Goal: Information Seeking & Learning: Find specific fact

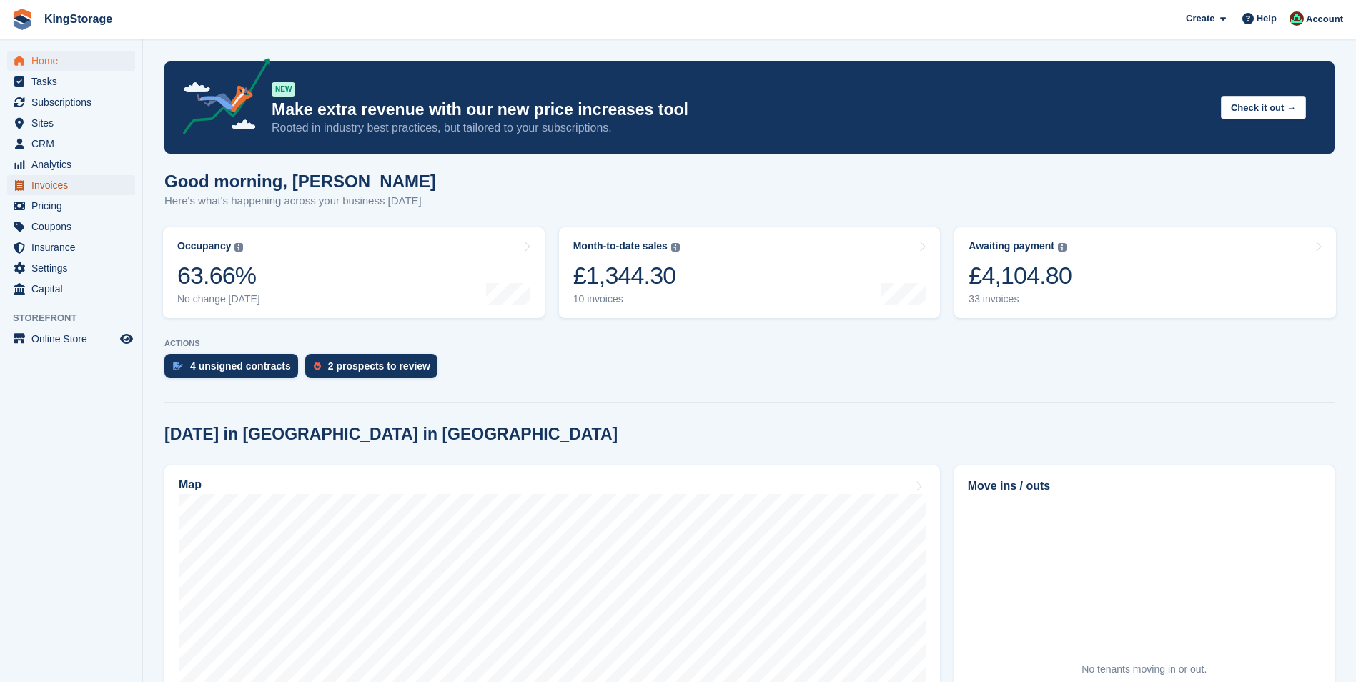
click at [58, 187] on span "Invoices" at bounding box center [74, 185] width 86 height 20
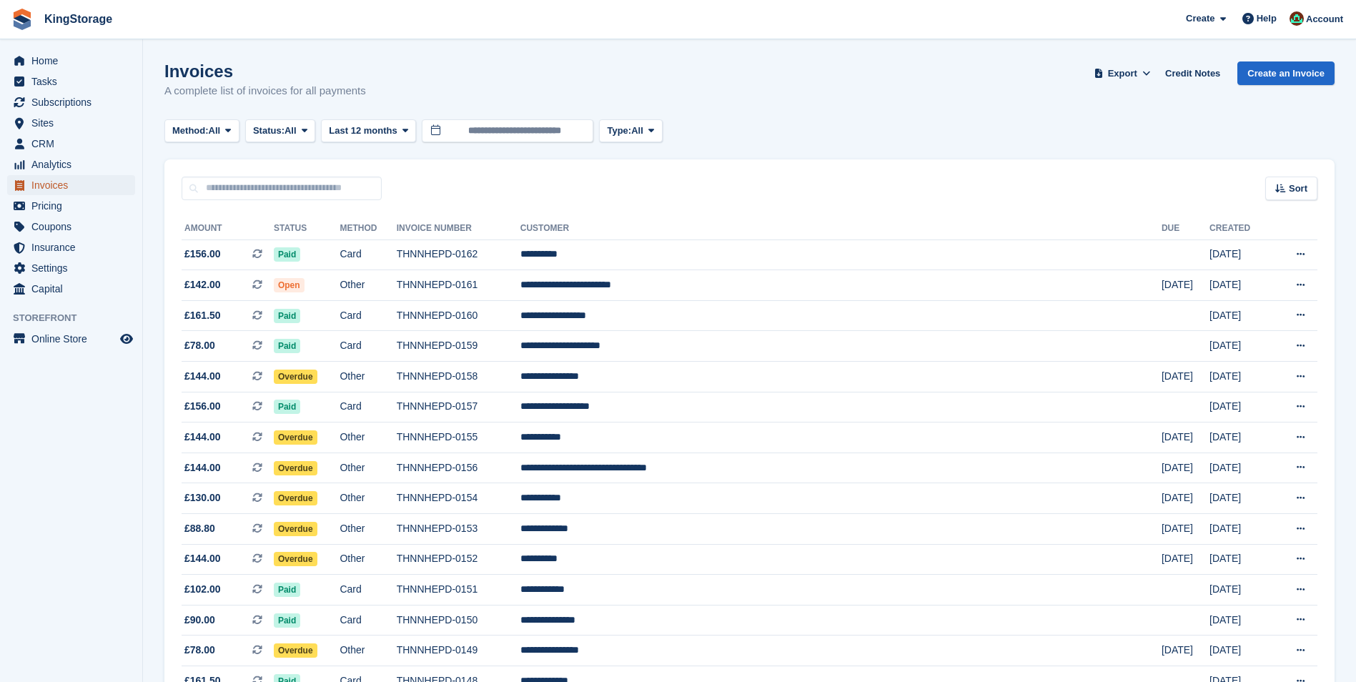
click at [75, 183] on span "Invoices" at bounding box center [74, 185] width 86 height 20
click at [500, 134] on input "**********" at bounding box center [508, 131] width 172 height 24
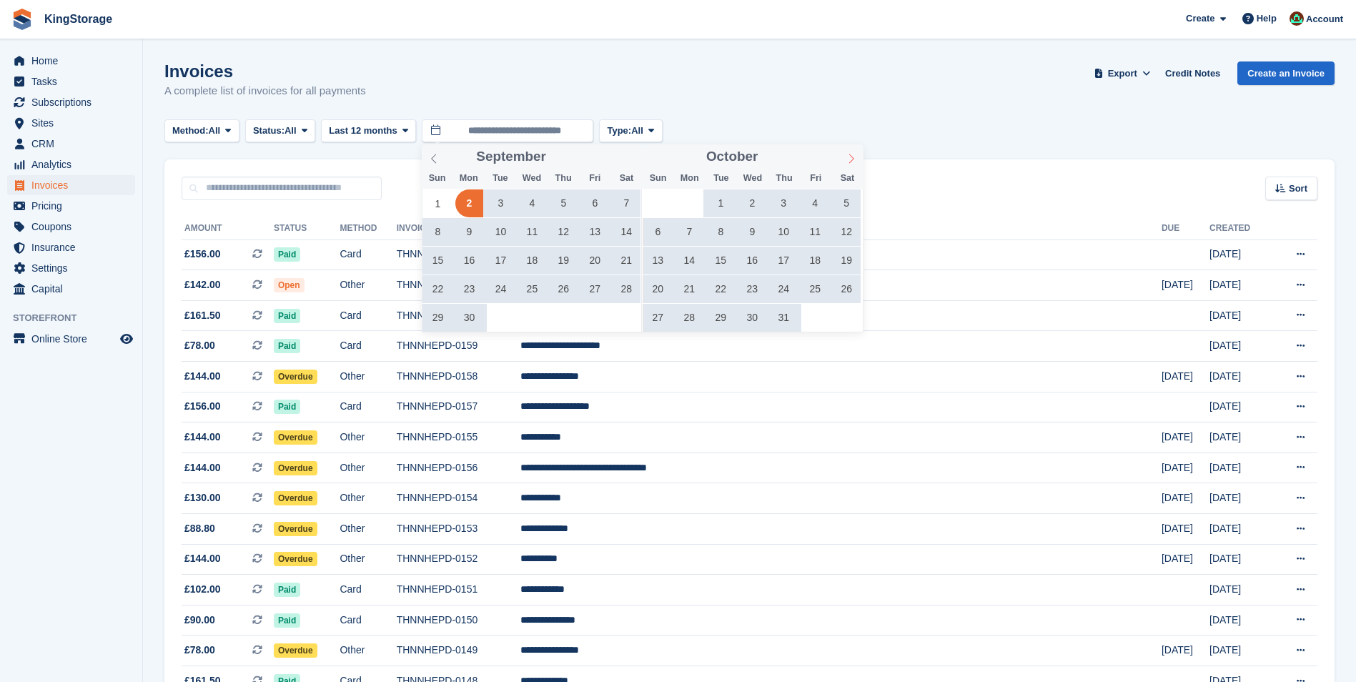
click at [855, 156] on icon at bounding box center [851, 159] width 10 height 10
click at [853, 156] on icon at bounding box center [851, 159] width 10 height 10
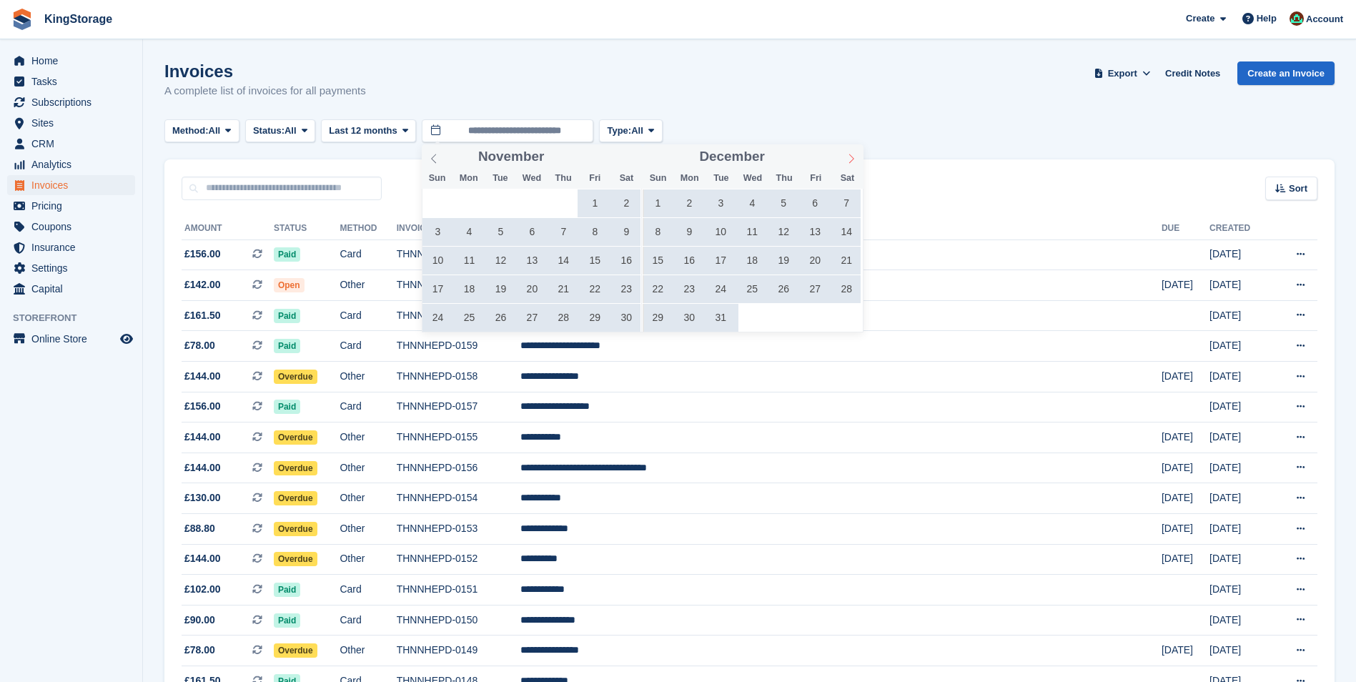
click at [853, 156] on icon at bounding box center [851, 159] width 10 height 10
type input "****"
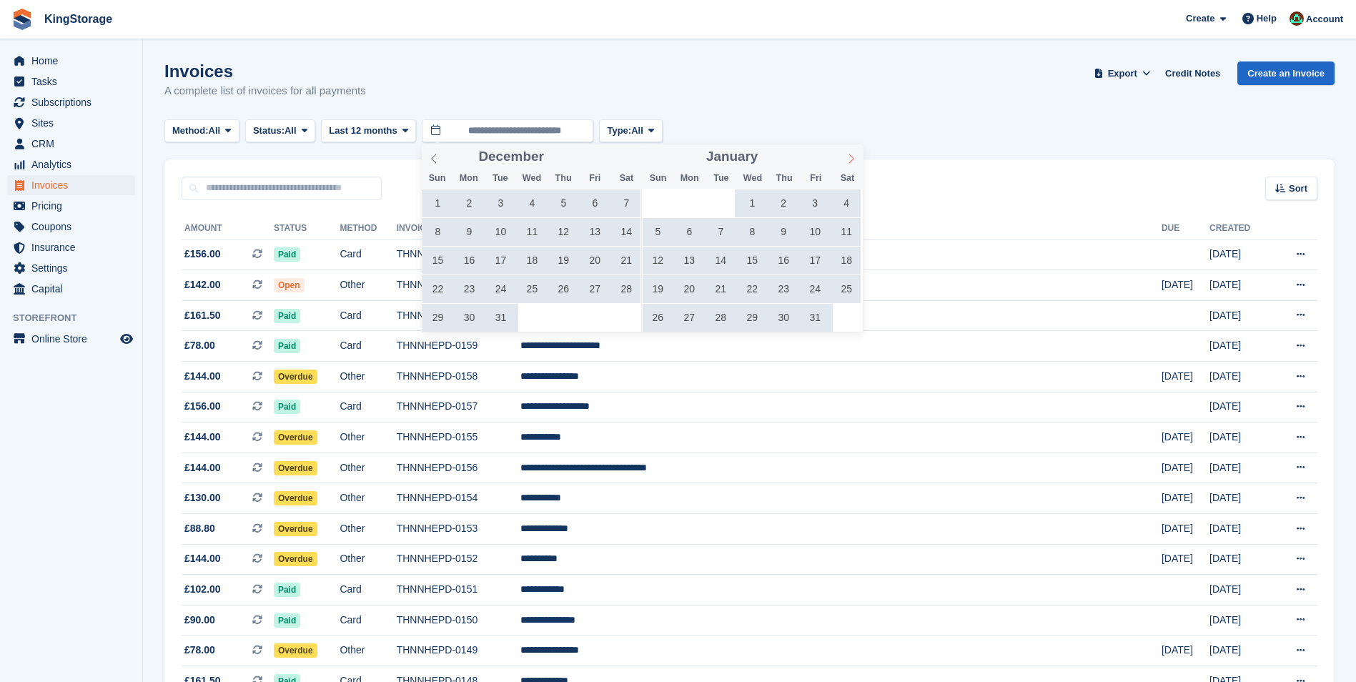
click at [853, 156] on icon at bounding box center [851, 159] width 10 height 10
type input "****"
click at [853, 156] on icon at bounding box center [851, 159] width 10 height 10
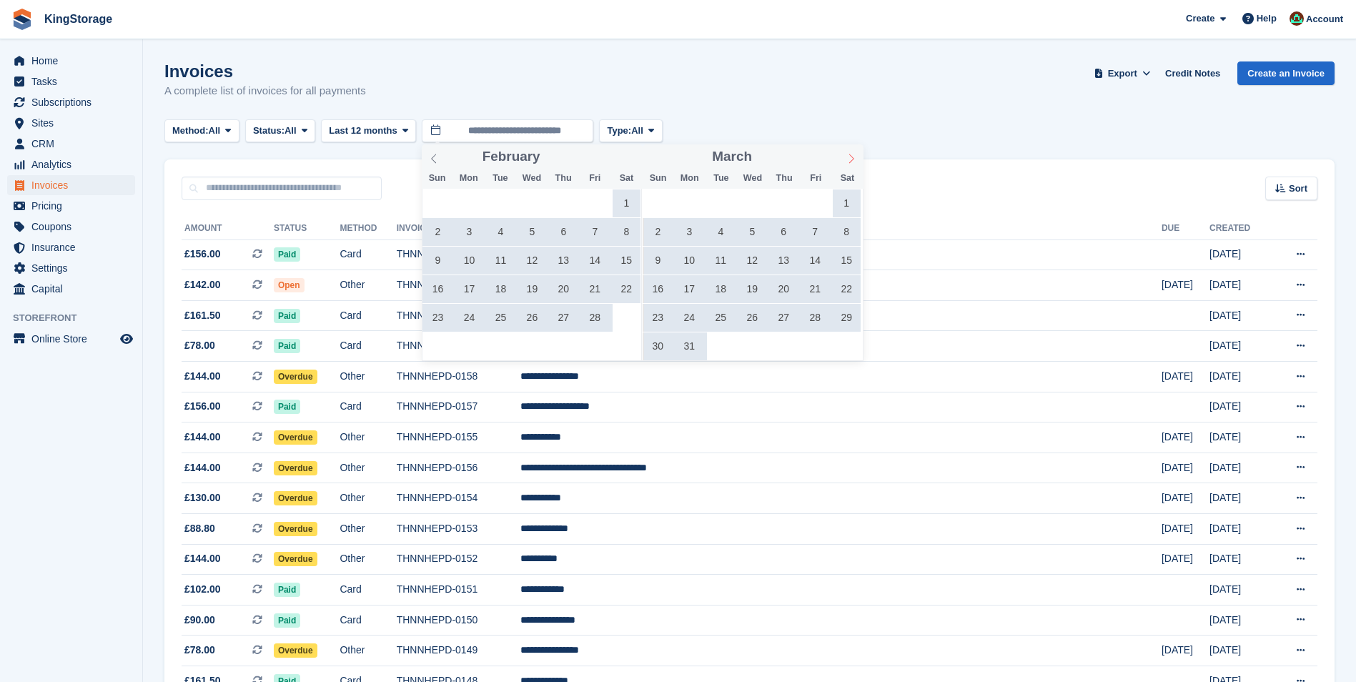
click at [853, 156] on icon at bounding box center [851, 159] width 10 height 10
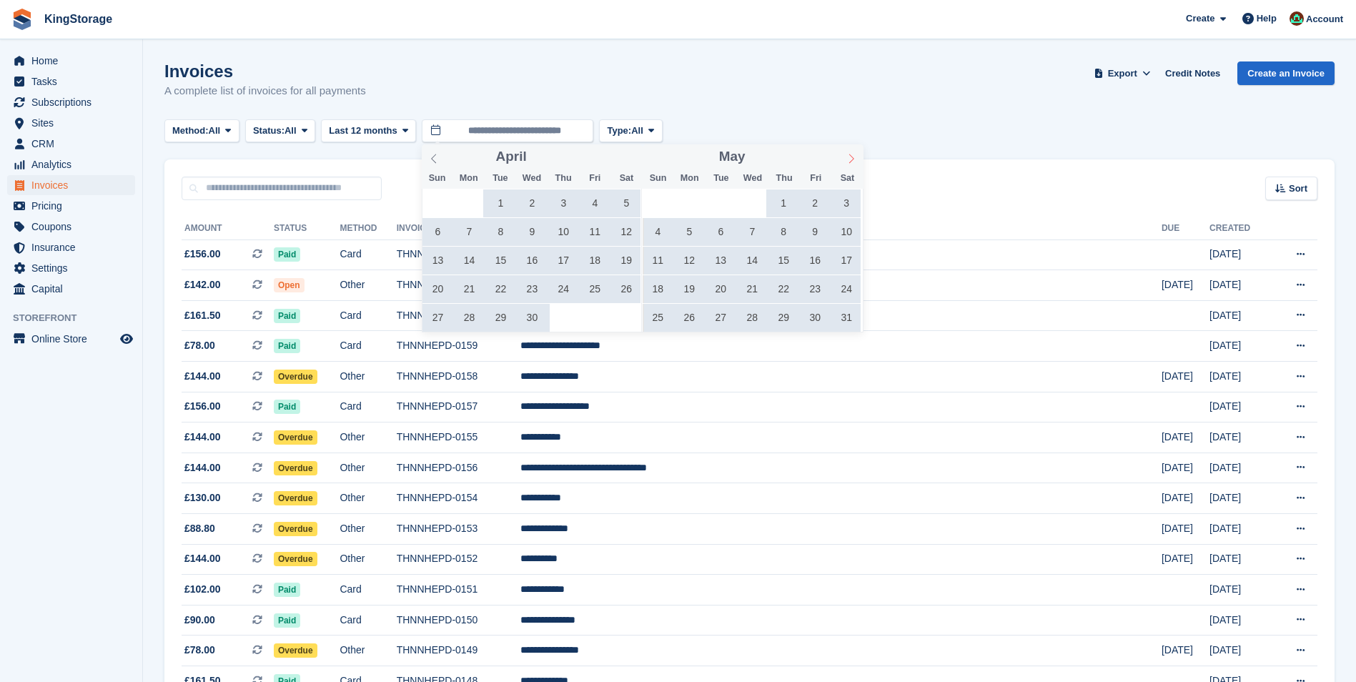
click at [853, 156] on icon at bounding box center [851, 159] width 10 height 10
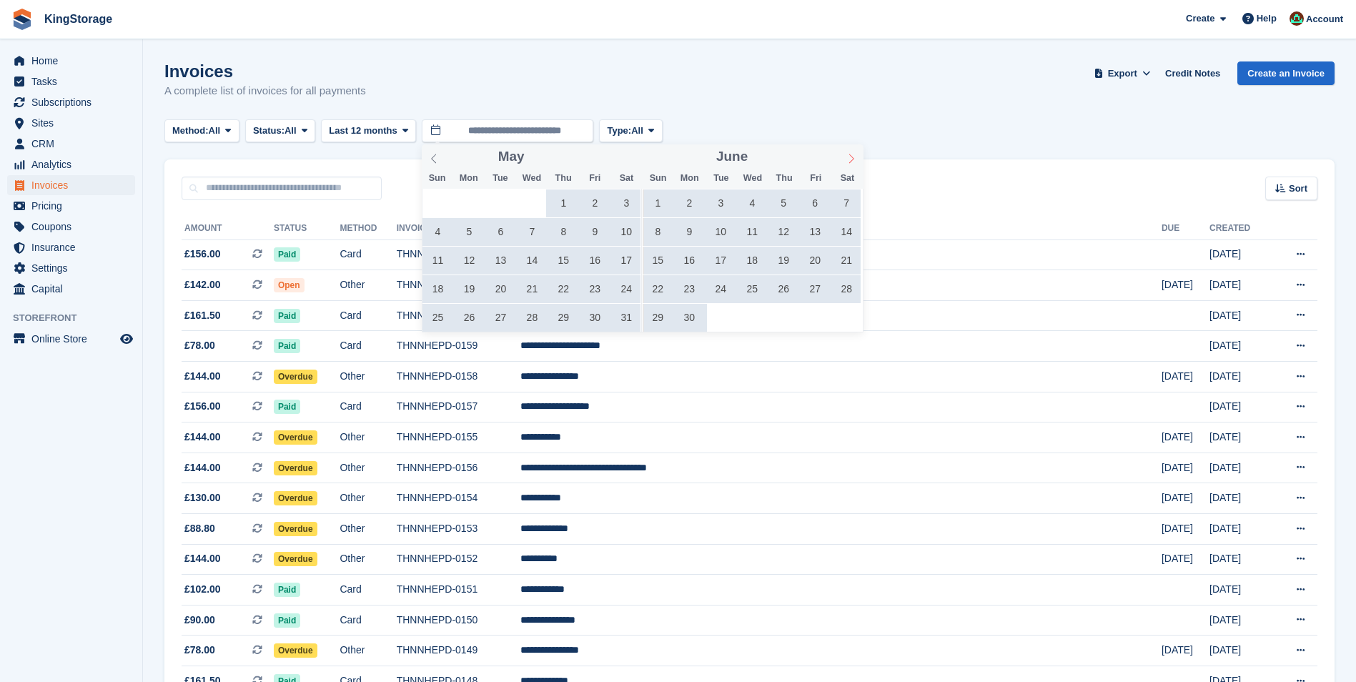
click at [853, 156] on icon at bounding box center [851, 159] width 10 height 10
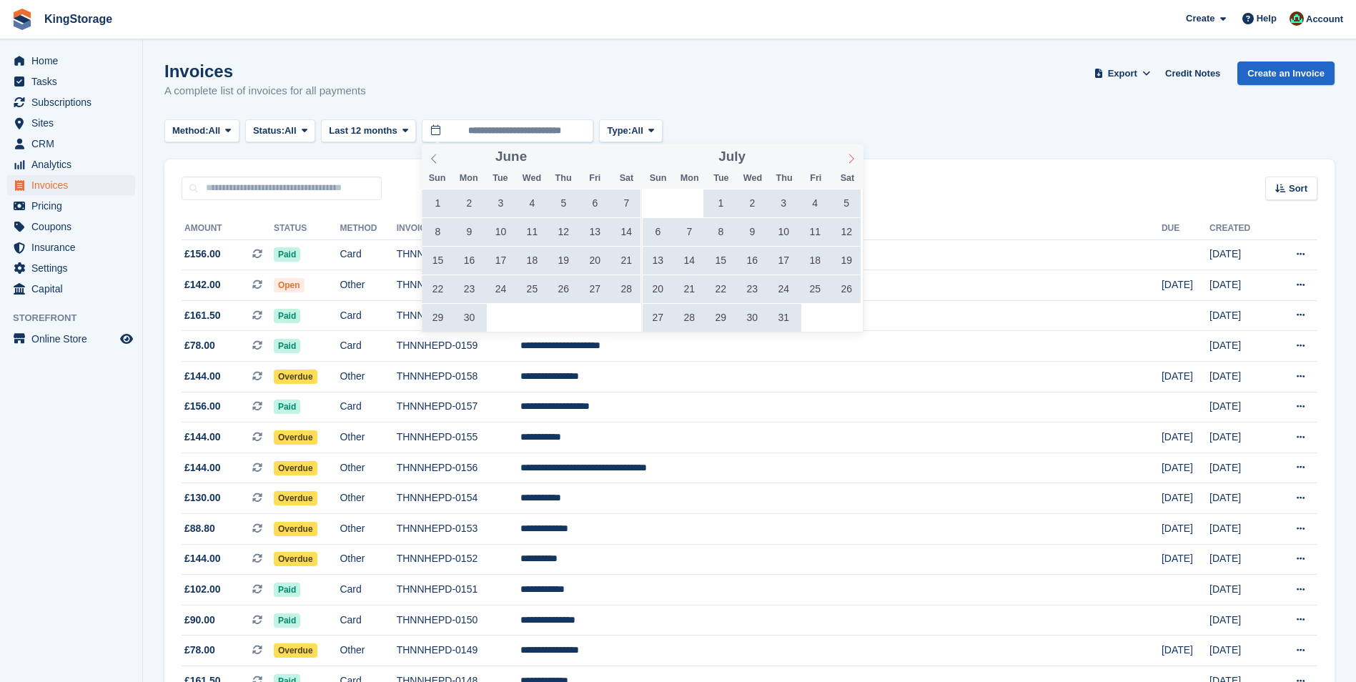
click at [853, 156] on icon at bounding box center [851, 159] width 10 height 10
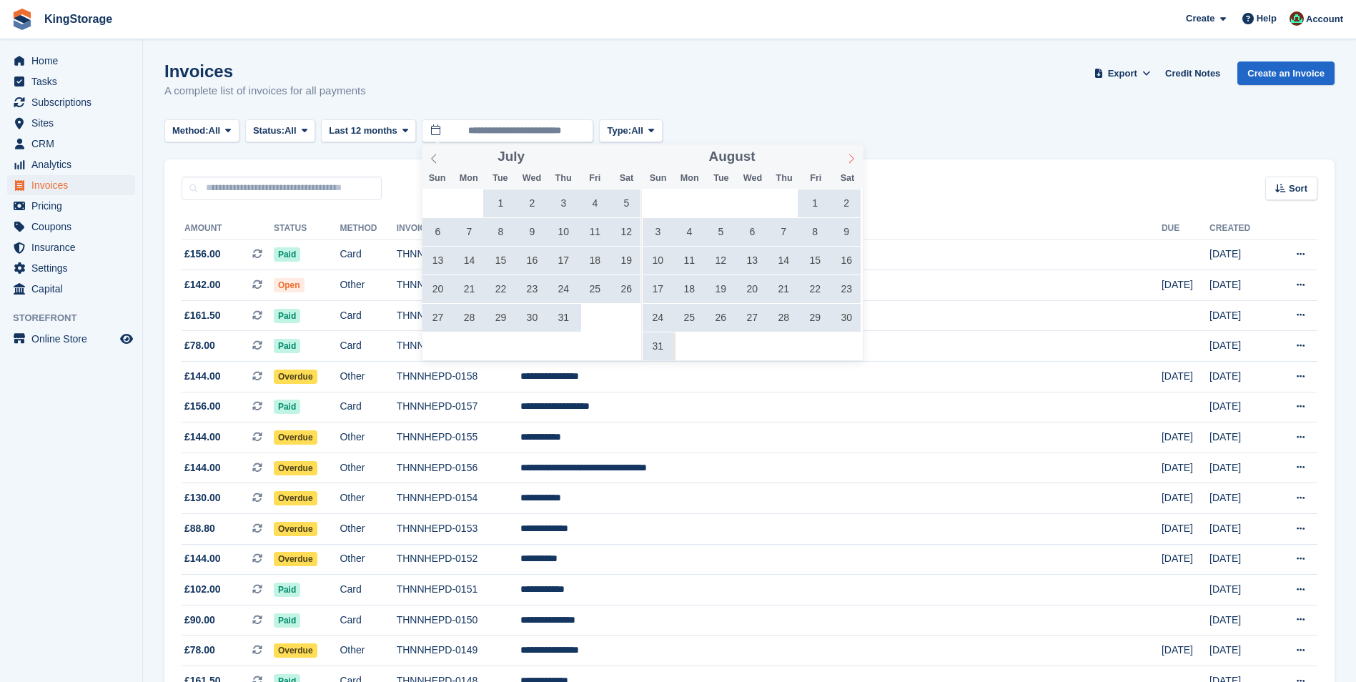
click at [853, 156] on icon at bounding box center [851, 159] width 10 height 10
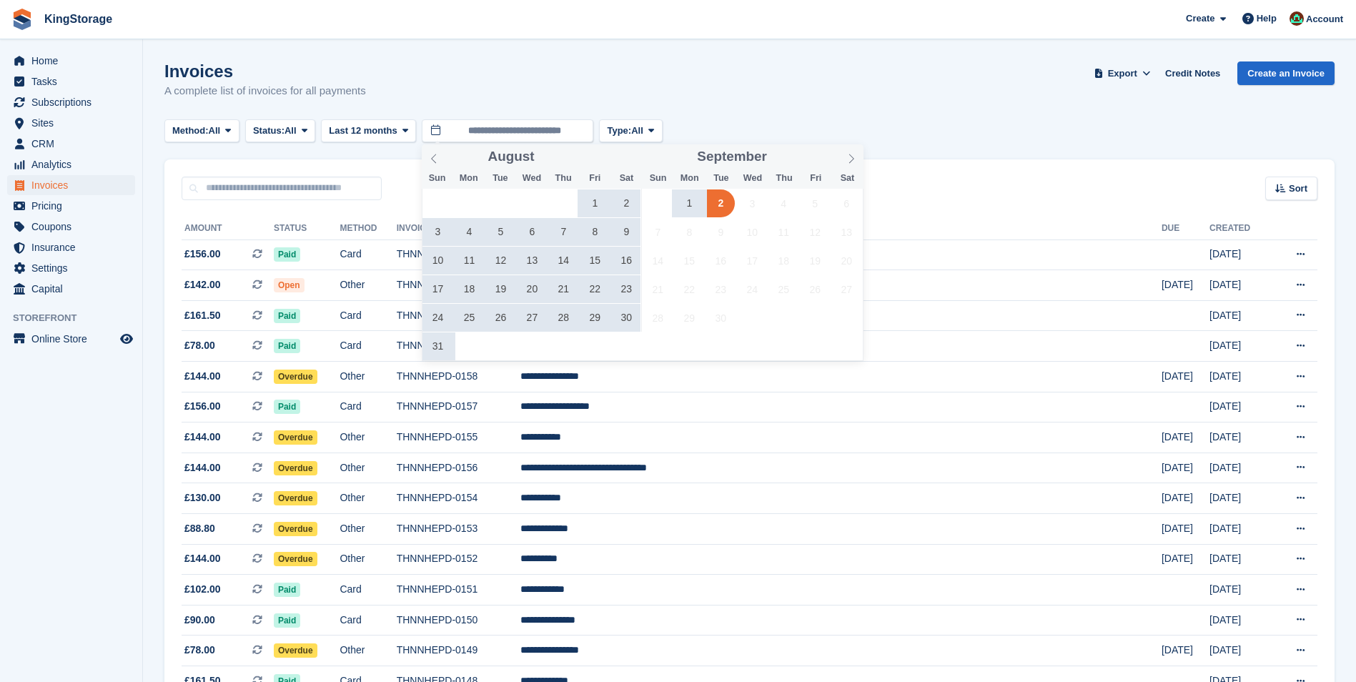
click at [598, 316] on span "29" at bounding box center [595, 318] width 28 height 28
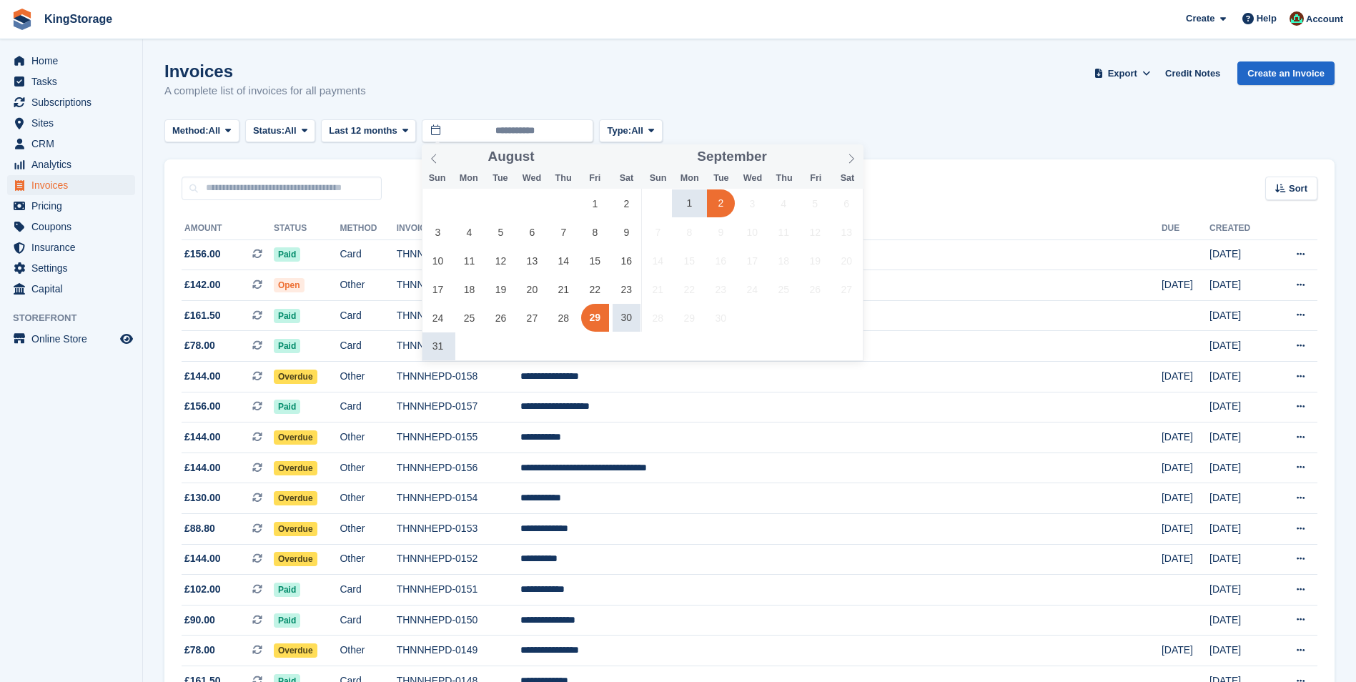
click at [723, 207] on span "2" at bounding box center [721, 203] width 28 height 28
type input "**********"
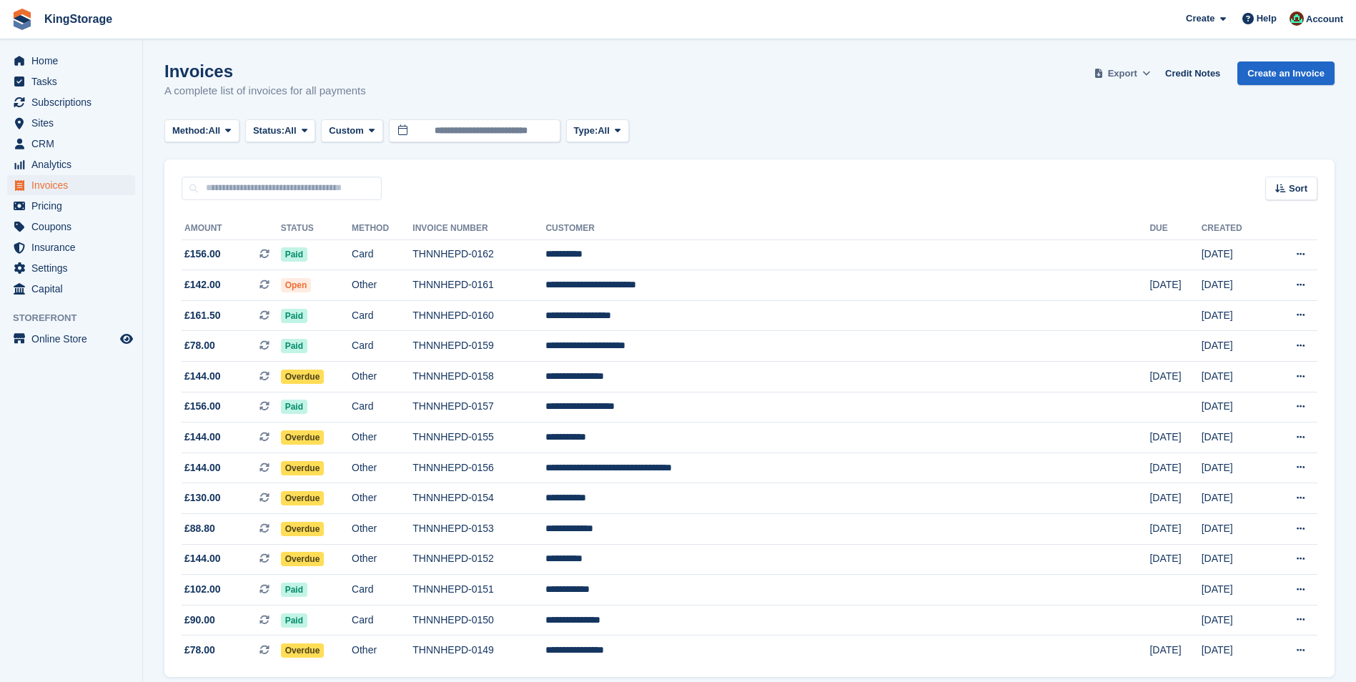
click at [1120, 76] on span "Export" at bounding box center [1122, 73] width 29 height 14
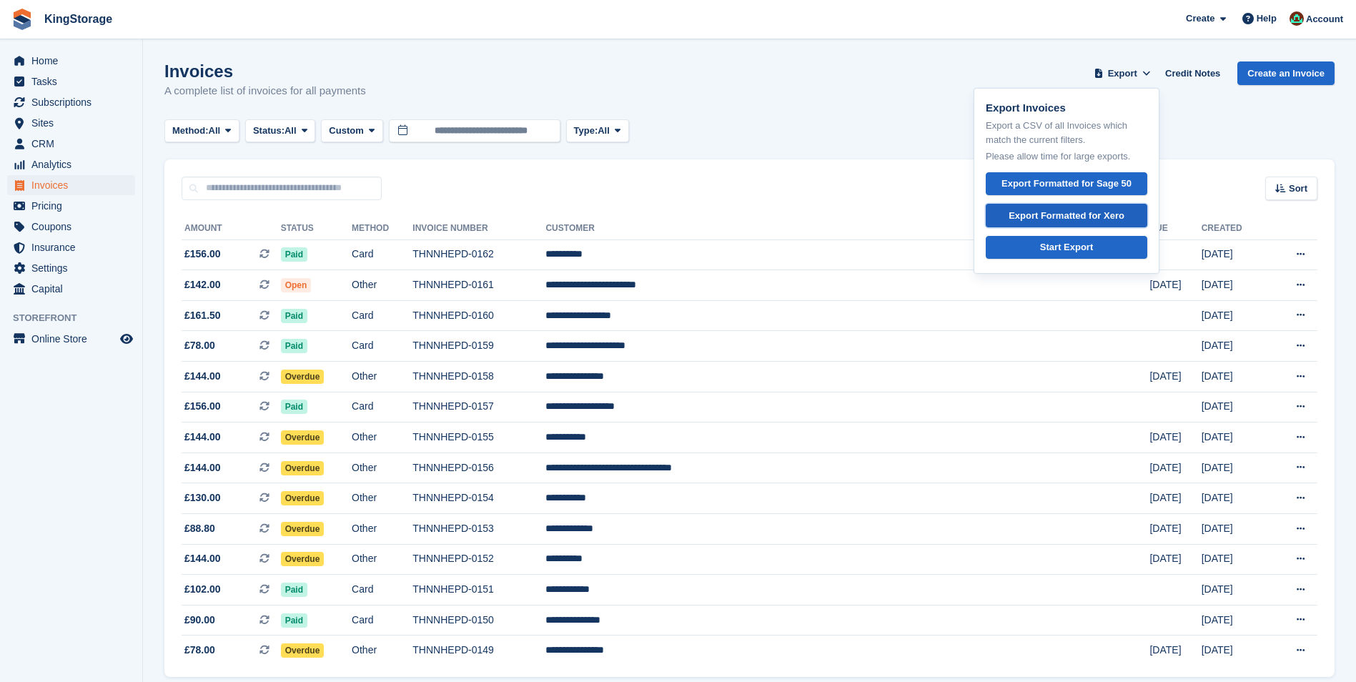
click at [1077, 219] on div "Export Formatted for Xero" at bounding box center [1067, 216] width 116 height 14
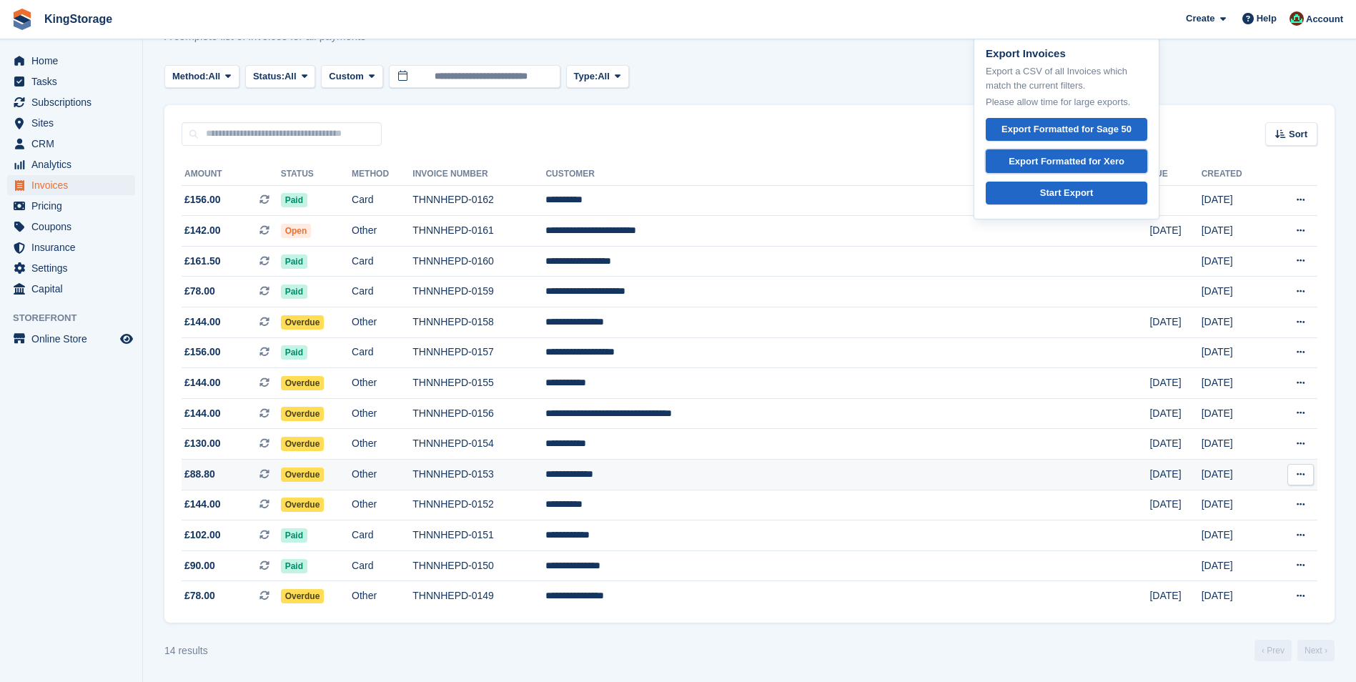
scroll to position [55, 0]
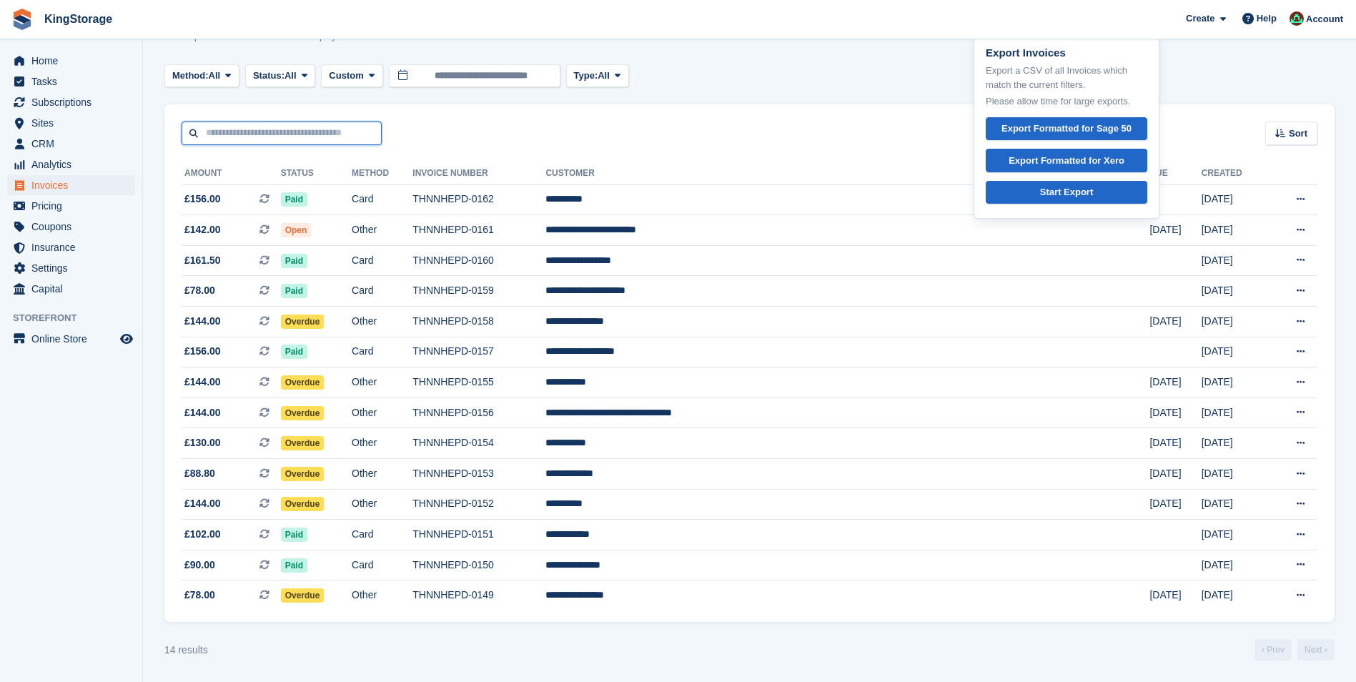
click at [250, 137] on input "text" at bounding box center [282, 134] width 200 height 24
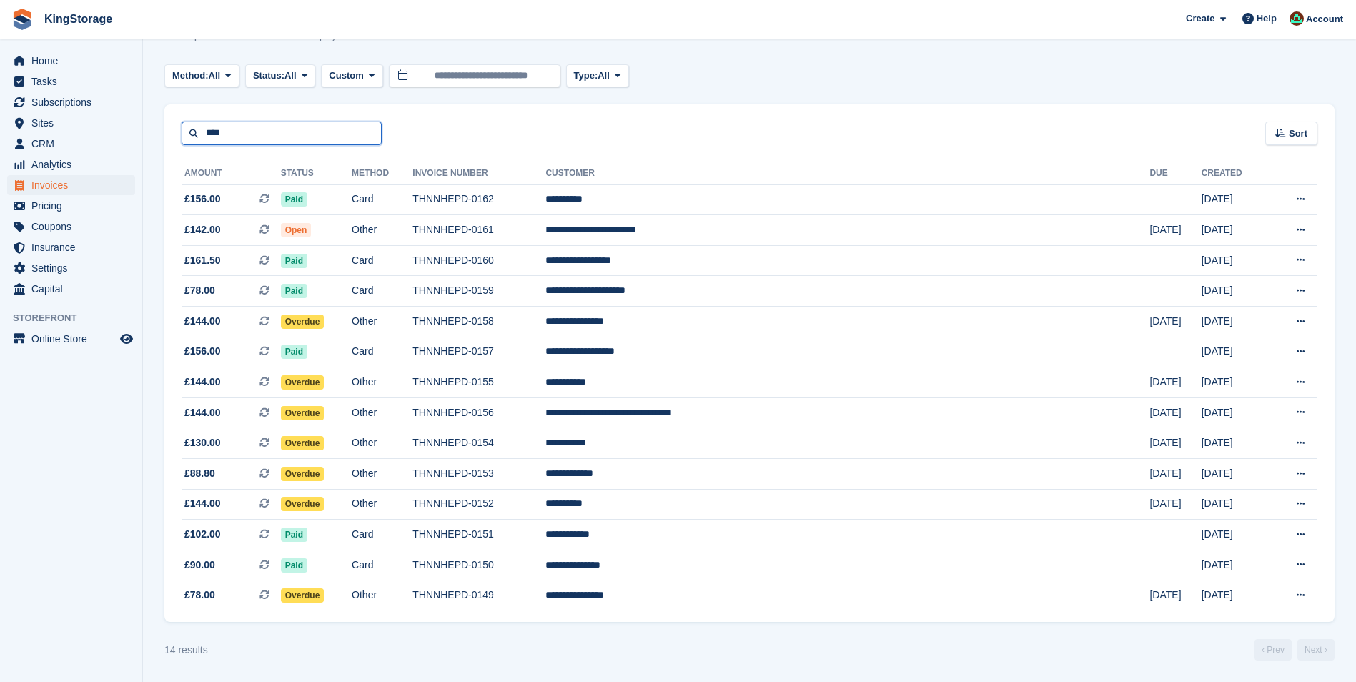
type input "****"
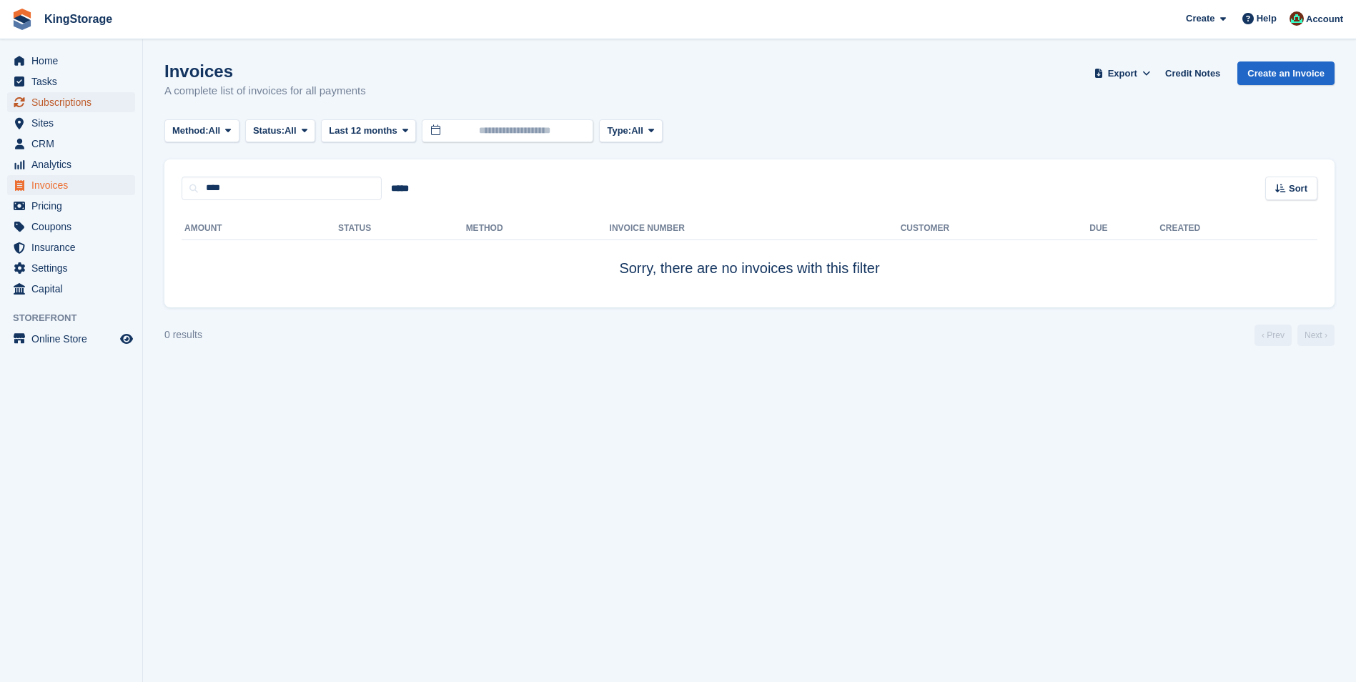
click at [61, 104] on span "Subscriptions" at bounding box center [74, 102] width 86 height 20
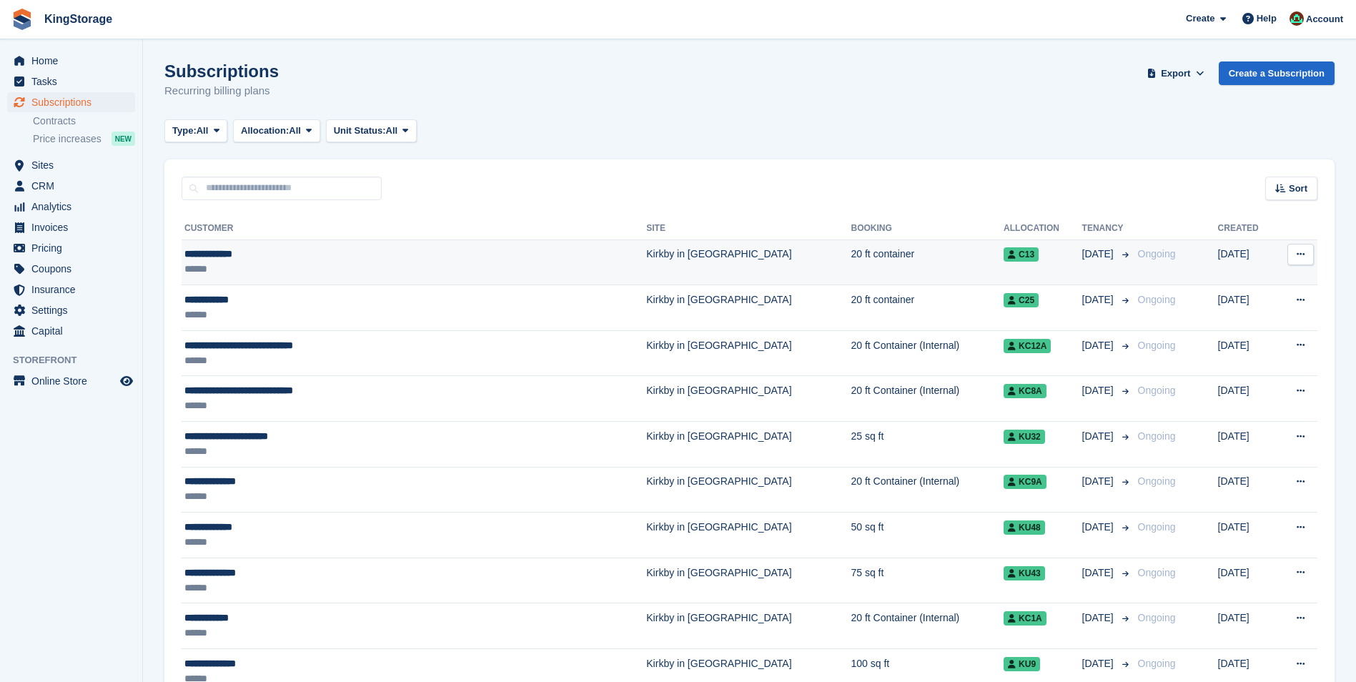
click at [239, 252] on div "**********" at bounding box center [347, 254] width 327 height 15
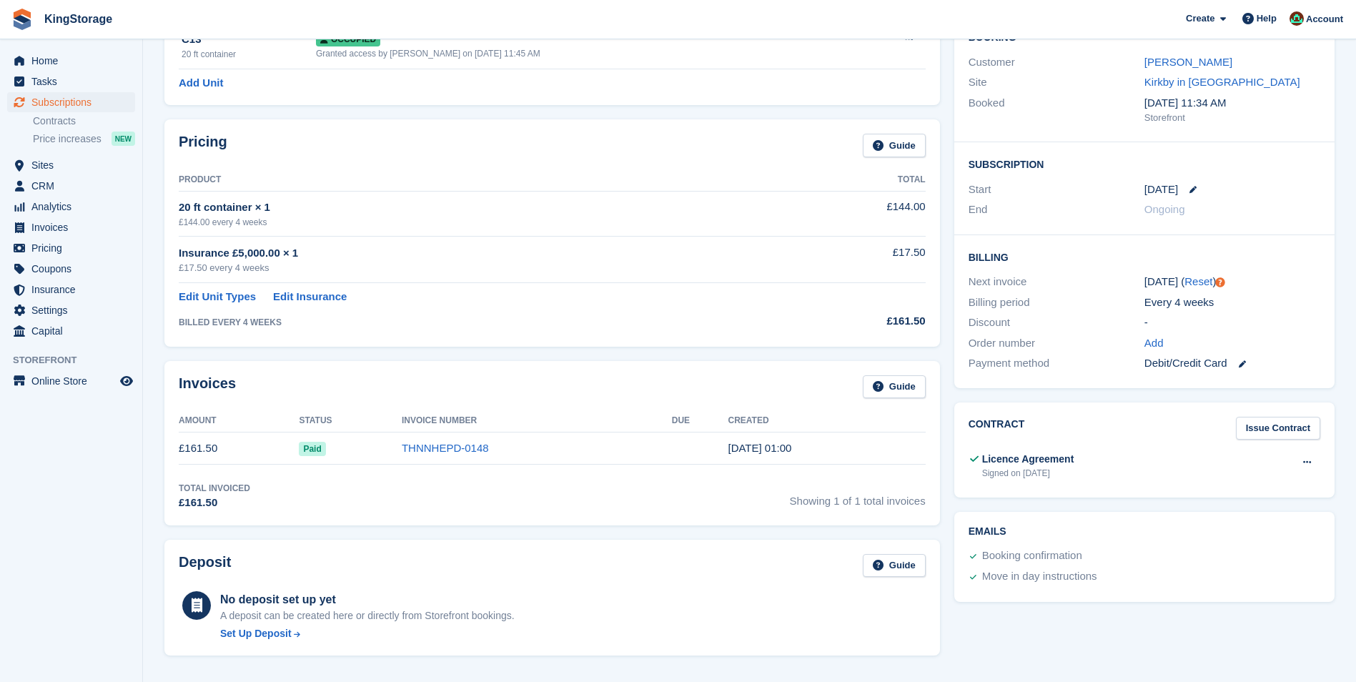
scroll to position [71, 0]
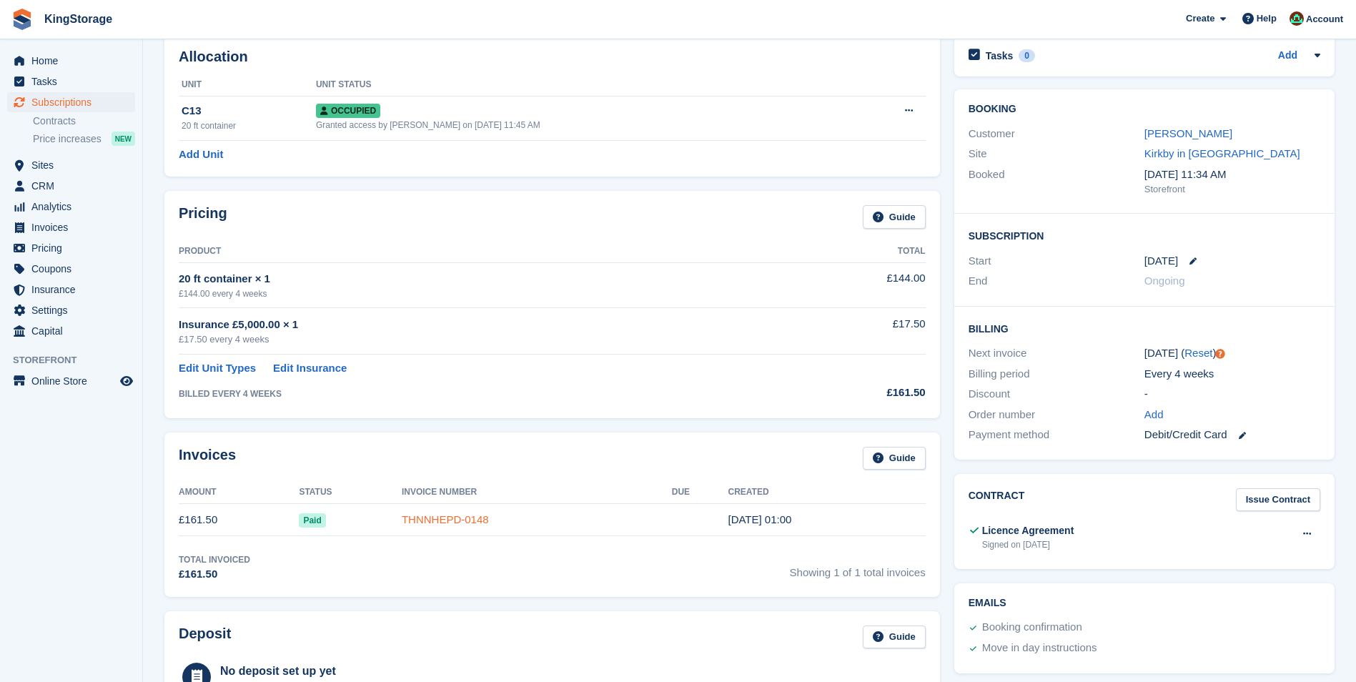
click at [436, 517] on link "THNNHEPD-0148" at bounding box center [445, 519] width 87 height 12
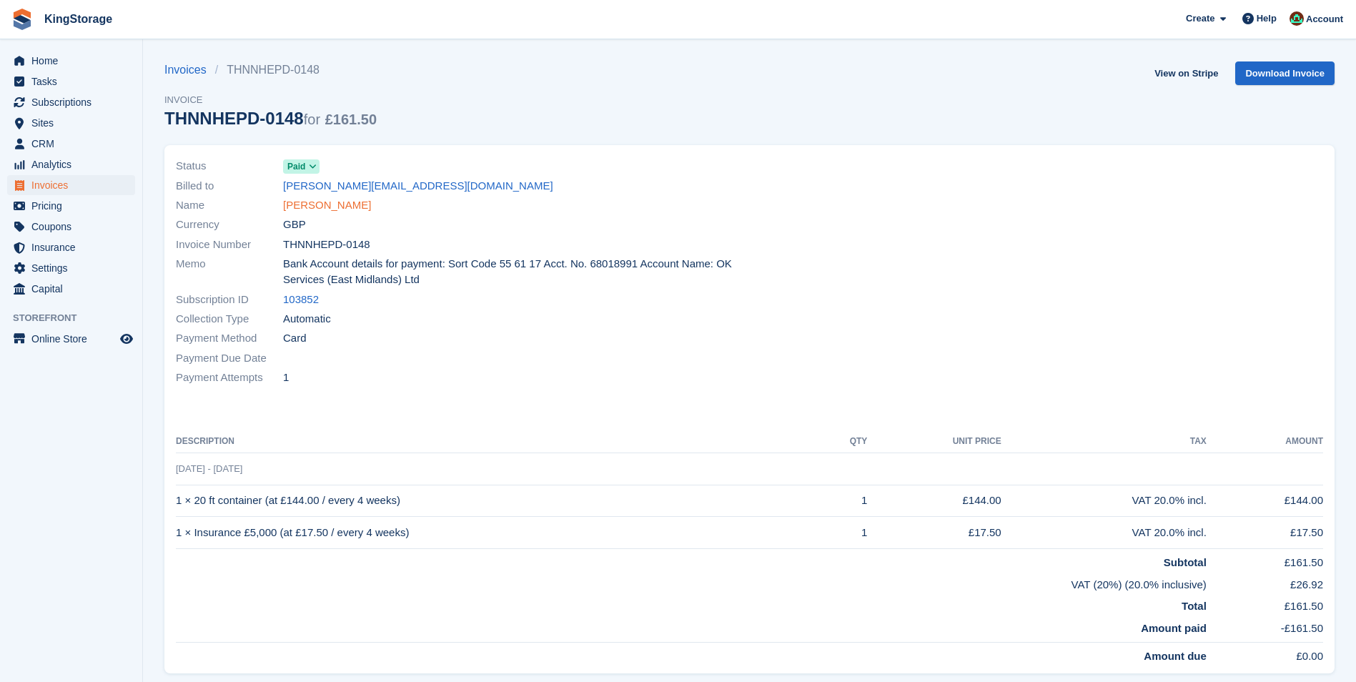
click at [331, 205] on link "Paul Campbell" at bounding box center [327, 205] width 88 height 16
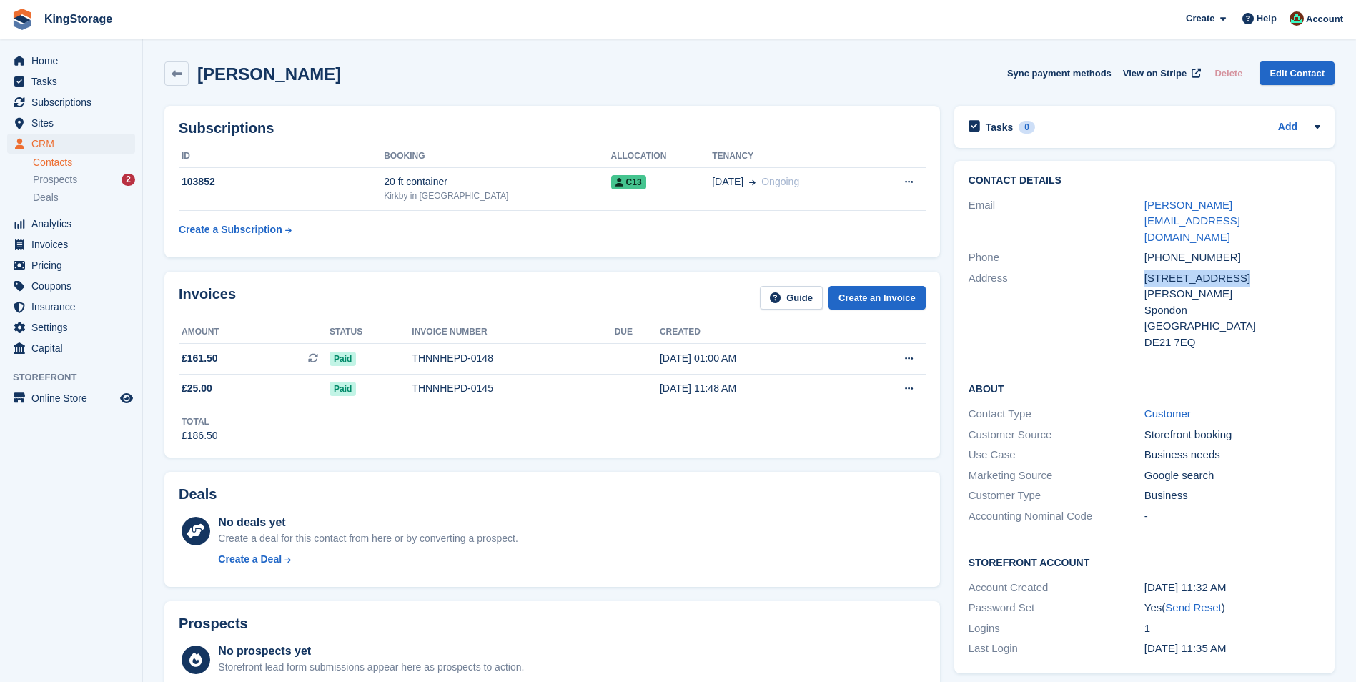
drag, startPoint x: 1144, startPoint y: 244, endPoint x: 1223, endPoint y: 246, distance: 79.4
click at [1223, 268] on div "Address 9 Nicholas Close Spondon United Kingdom DE21 7EQ" at bounding box center [1144, 310] width 352 height 85
drag, startPoint x: 1223, startPoint y: 246, endPoint x: 1200, endPoint y: 248, distance: 23.0
copy div "9 Nicholas Close"
drag, startPoint x: 1199, startPoint y: 293, endPoint x: 1151, endPoint y: 293, distance: 48.6
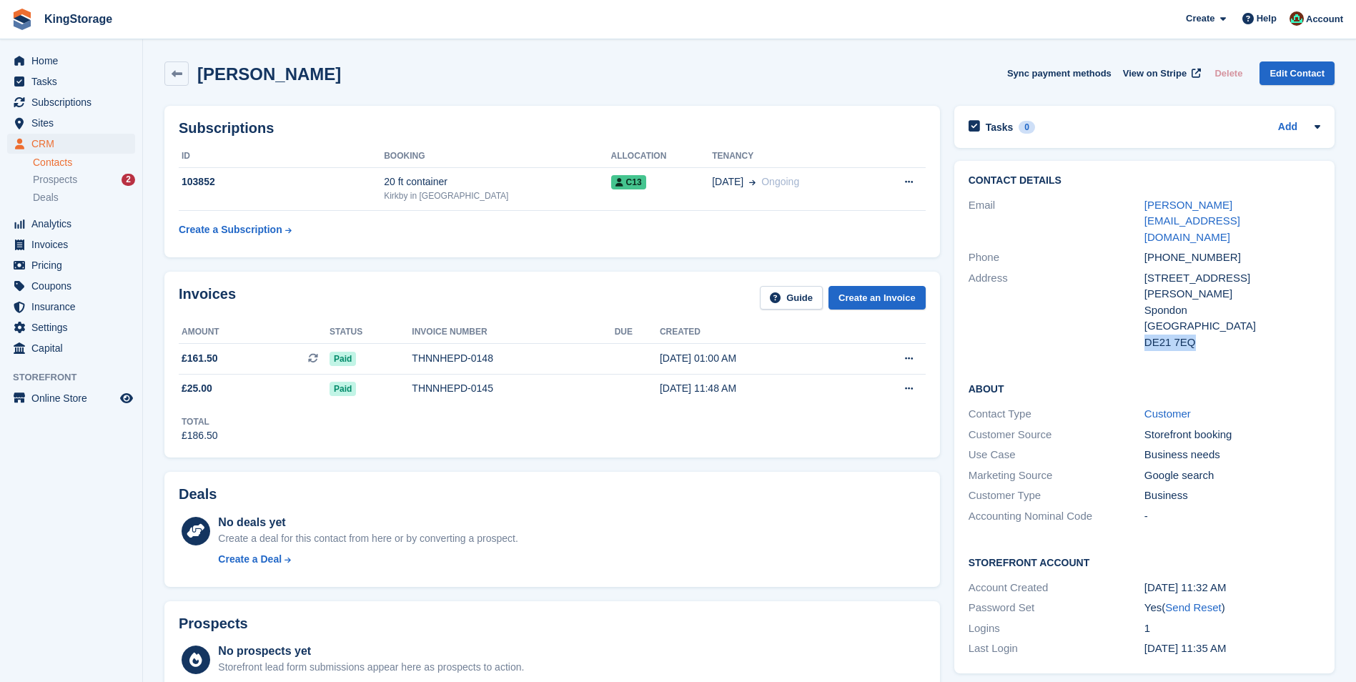
click at [1149, 335] on div "DE21 7EQ" at bounding box center [1232, 343] width 176 height 16
drag, startPoint x: 1151, startPoint y: 293, endPoint x: 1158, endPoint y: 292, distance: 7.2
drag, startPoint x: 1158, startPoint y: 292, endPoint x: 1120, endPoint y: 289, distance: 38.0
click at [1103, 290] on div "Address" at bounding box center [1056, 310] width 176 height 81
drag, startPoint x: 1143, startPoint y: 294, endPoint x: 1199, endPoint y: 290, distance: 56.6
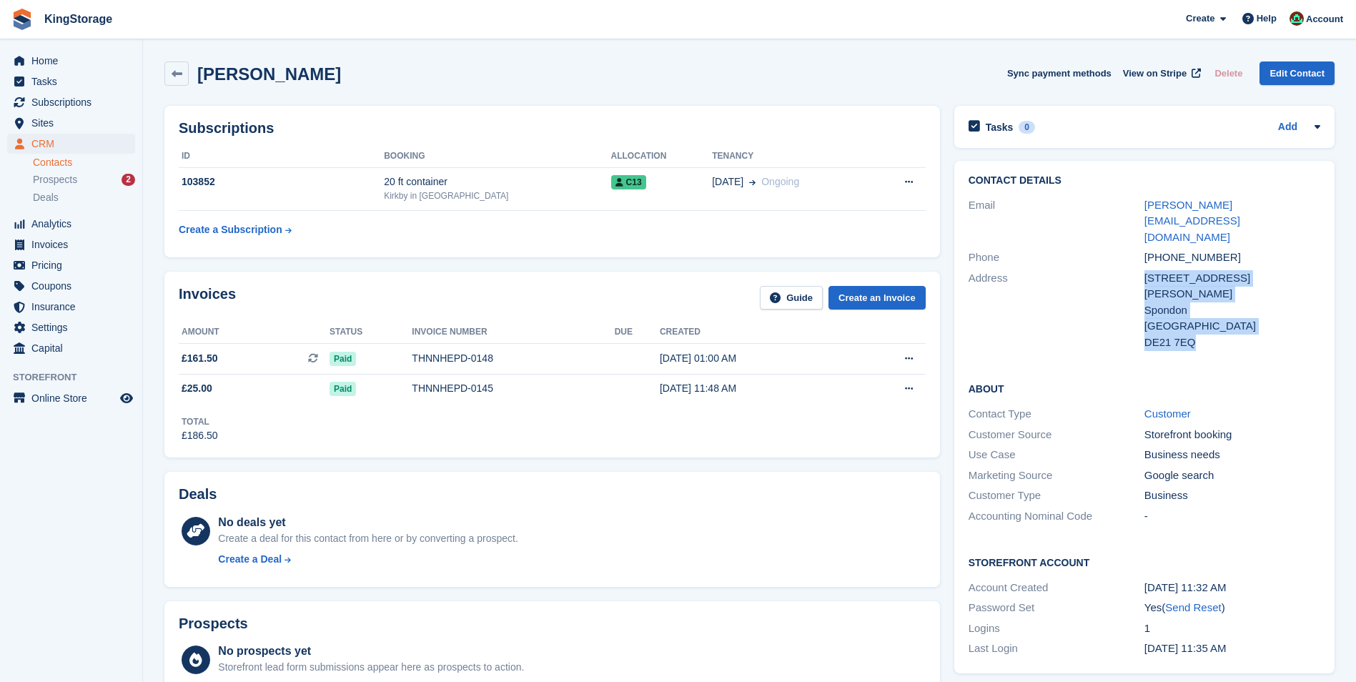
click at [1199, 290] on div "Address 9 Nicholas Close Spondon United Kingdom DE21 7EQ" at bounding box center [1144, 310] width 352 height 85
drag, startPoint x: 1199, startPoint y: 290, endPoint x: 1194, endPoint y: 309, distance: 19.9
click at [1192, 309] on div "Contact Details Email paul@tgfconstruction.com Phone +447726679958 Address 9 Ni…" at bounding box center [1144, 264] width 380 height 206
drag, startPoint x: 1183, startPoint y: 291, endPoint x: 1144, endPoint y: 297, distance: 39.7
click at [1144, 335] on div "DE21 7EQ" at bounding box center [1232, 343] width 176 height 16
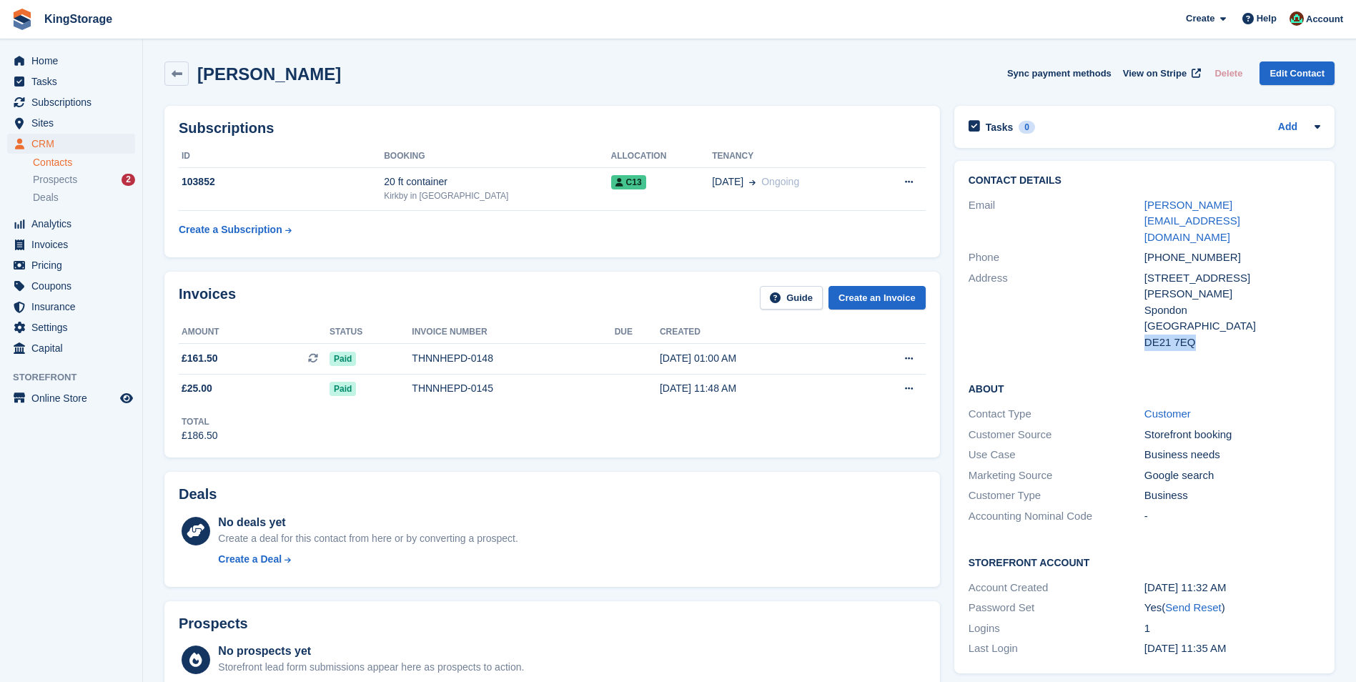
copy div "DE21 7EQ"
drag, startPoint x: 1240, startPoint y: 242, endPoint x: 1142, endPoint y: 250, distance: 98.2
click at [1142, 268] on div "Address 9 Nicholas Close Spondon United Kingdom DE21 7EQ" at bounding box center [1144, 310] width 352 height 85
copy div "9 Nicholas Close"
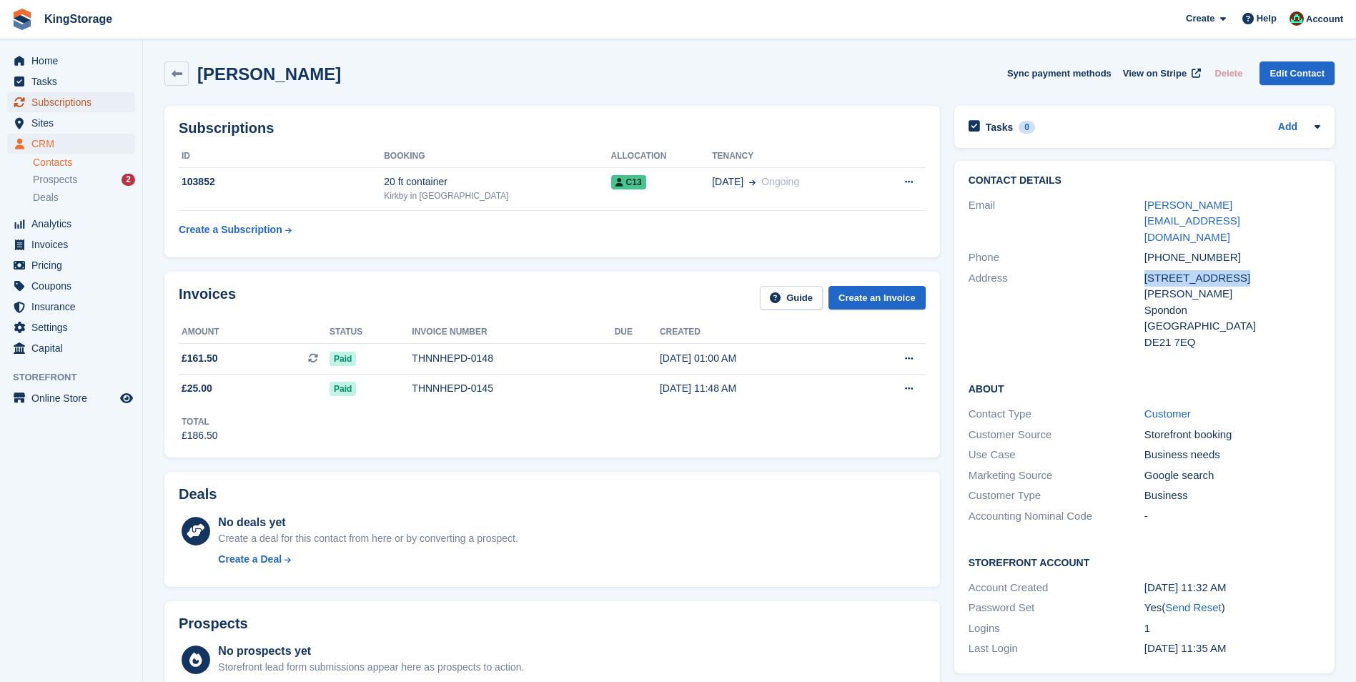
click at [88, 106] on span "Subscriptions" at bounding box center [74, 102] width 86 height 20
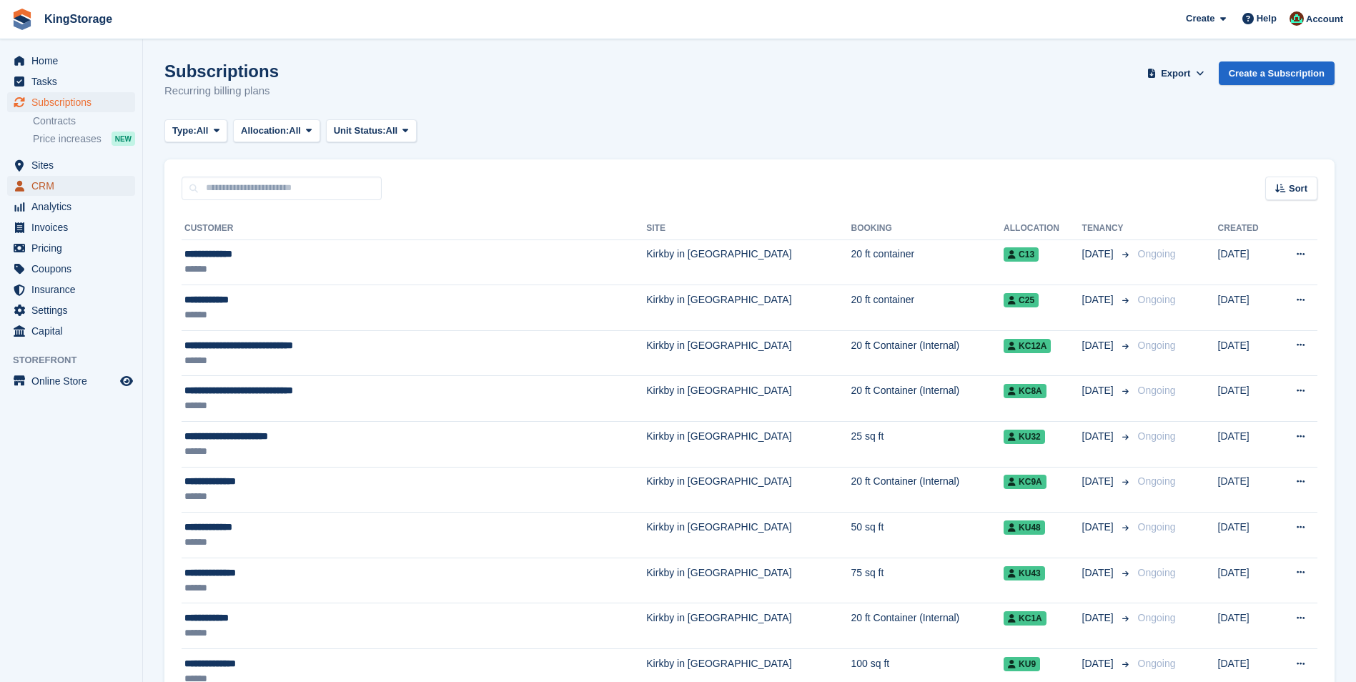
click at [48, 187] on span "CRM" at bounding box center [74, 186] width 86 height 20
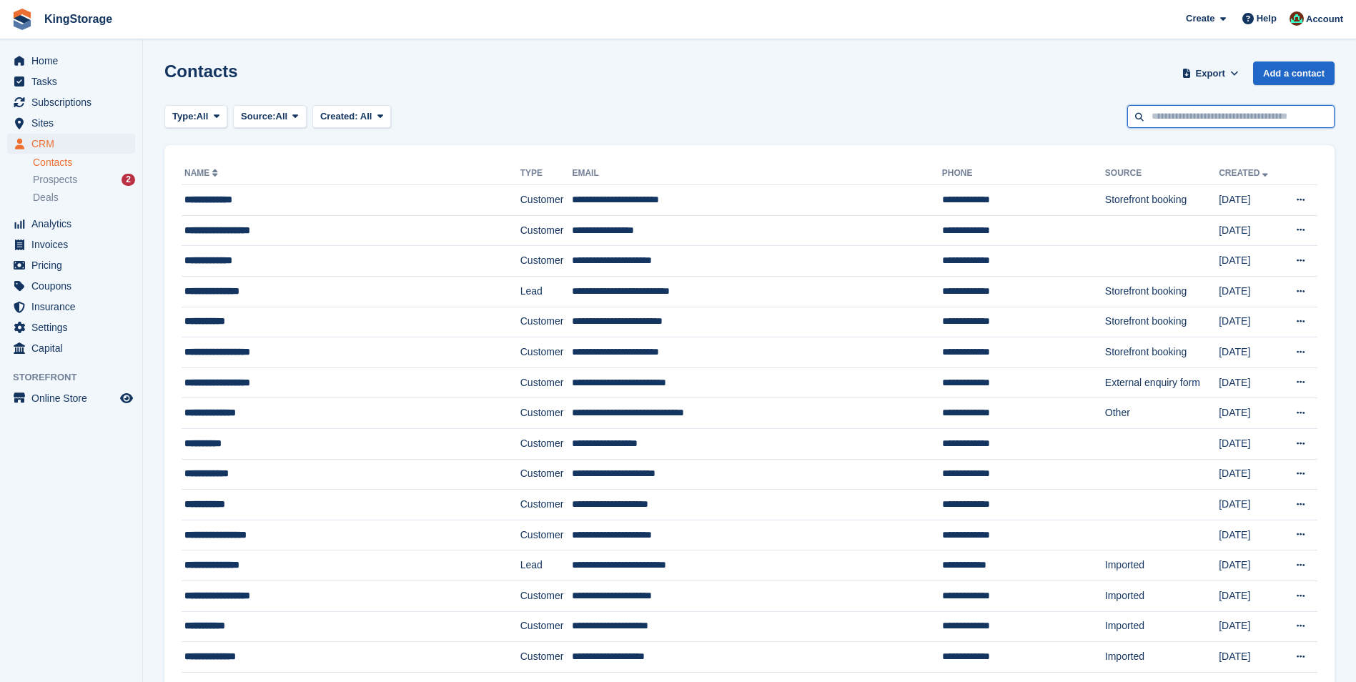
click at [1242, 122] on input "text" at bounding box center [1230, 117] width 207 height 24
type input "********"
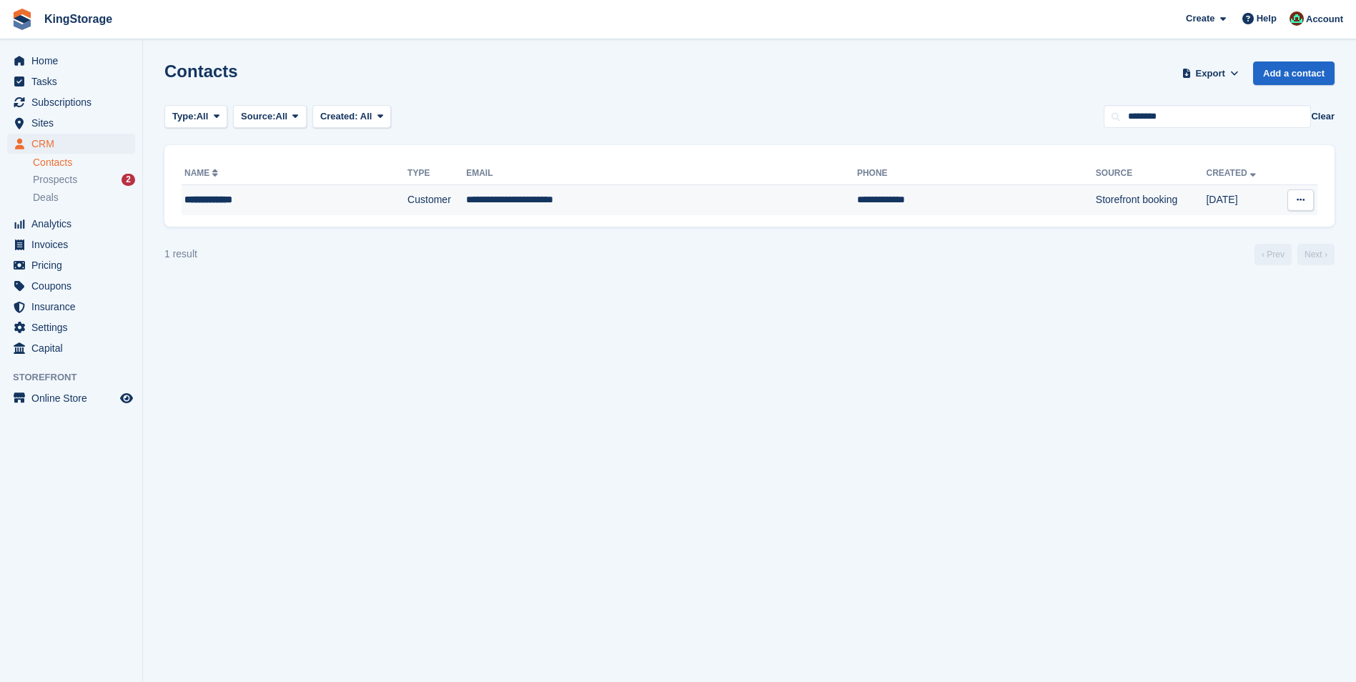
click at [537, 195] on td "**********" at bounding box center [661, 200] width 391 height 30
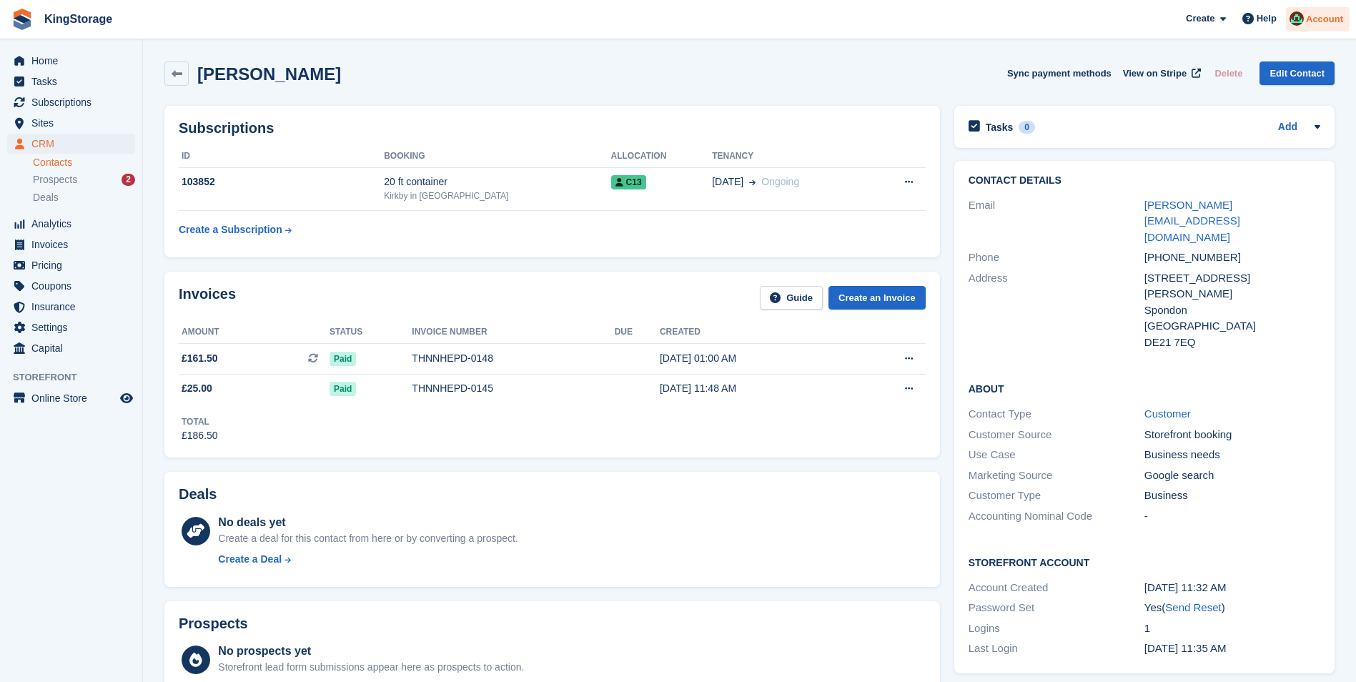
click at [1334, 22] on span "Account" at bounding box center [1324, 19] width 37 height 14
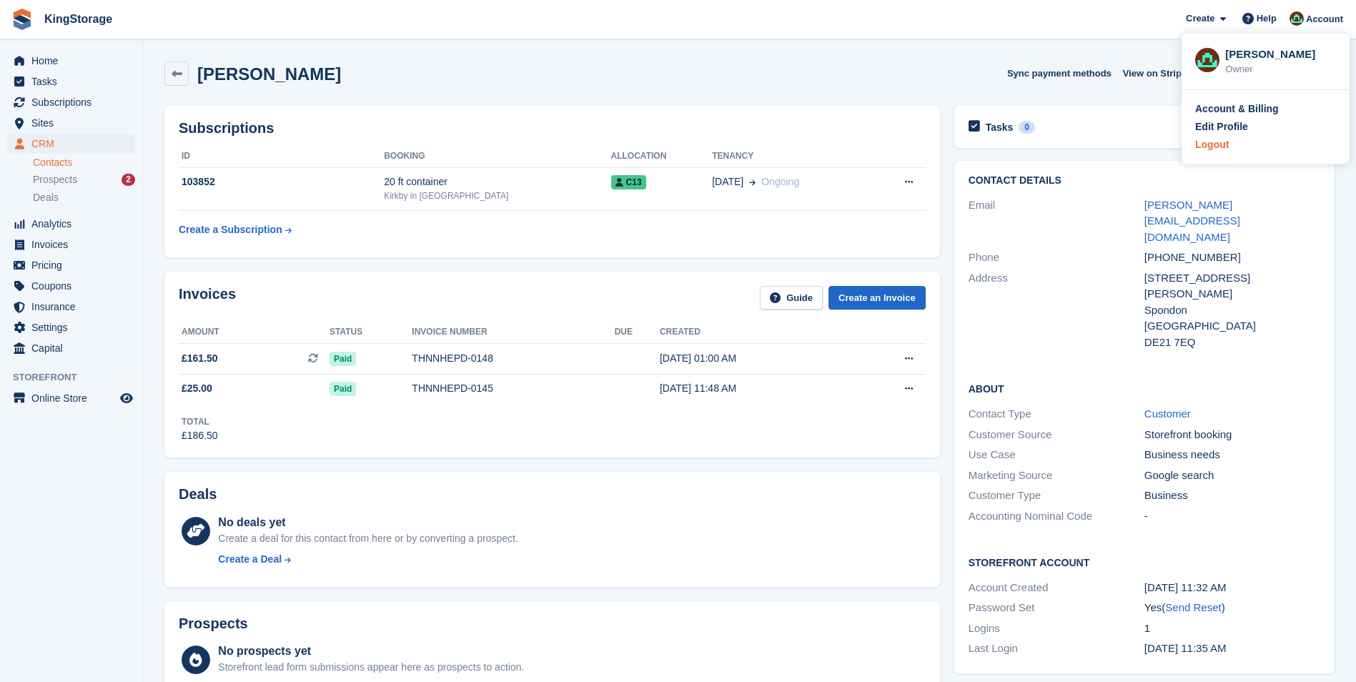
click at [1212, 150] on div "Logout" at bounding box center [1212, 144] width 34 height 15
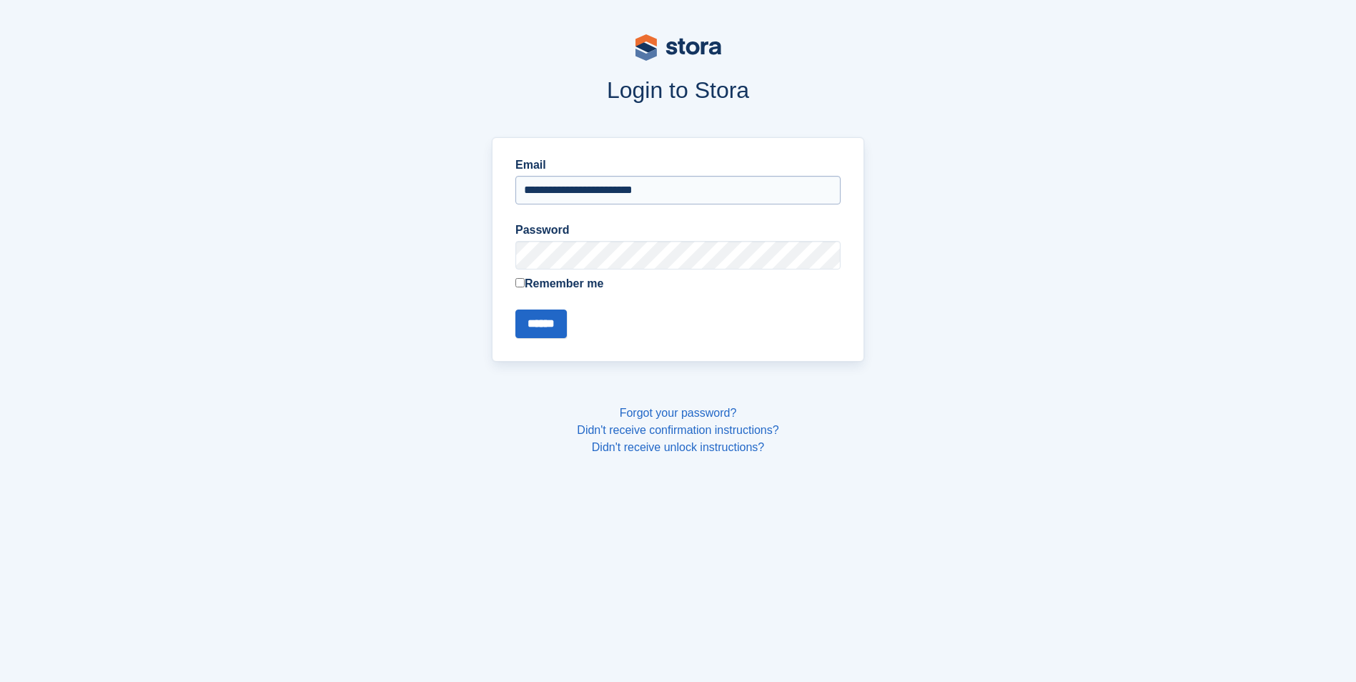
click at [618, 189] on input "**********" at bounding box center [677, 190] width 325 height 29
type input "**********"
click at [538, 328] on input "******" at bounding box center [540, 323] width 51 height 29
